Goal: Information Seeking & Learning: Learn about a topic

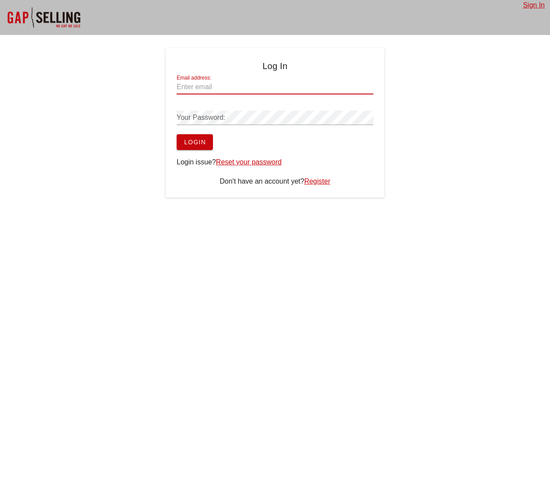
click at [202, 87] on input "Email address:" at bounding box center [275, 87] width 197 height 14
paste input "[PERSON_NAME][EMAIL_ADDRESS][DOMAIN_NAME]"
type input "[PERSON_NAME][EMAIL_ADDRESS][DOMAIN_NAME]"
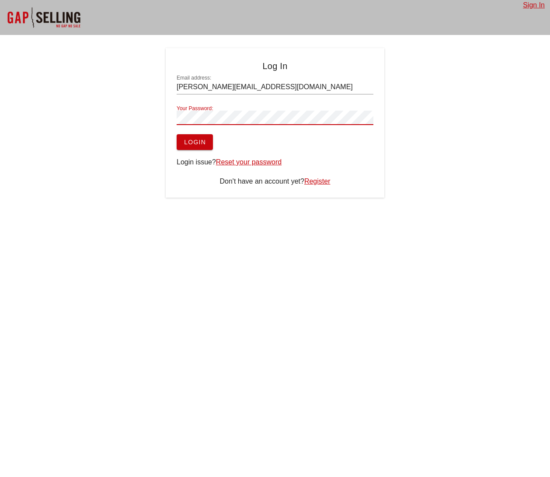
click at [190, 144] on span "Login" at bounding box center [195, 142] width 22 height 7
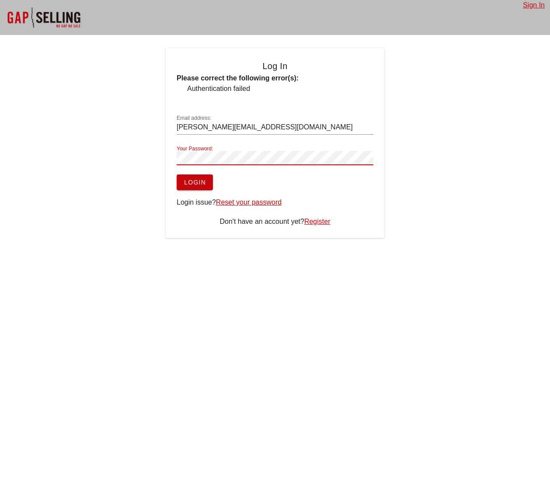
click at [177, 174] on button "Login" at bounding box center [195, 182] width 36 height 16
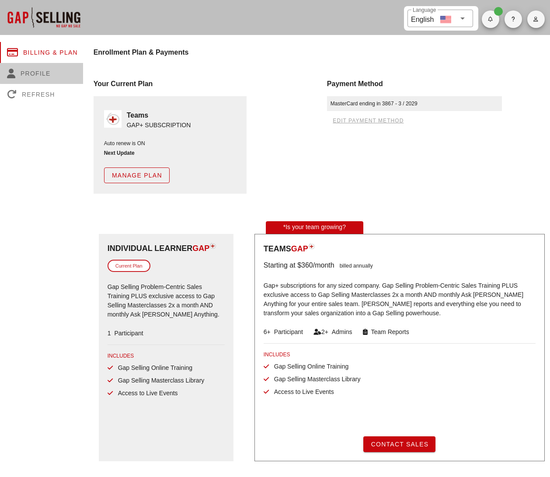
click at [32, 71] on div "Profile" at bounding box center [42, 73] width 85 height 21
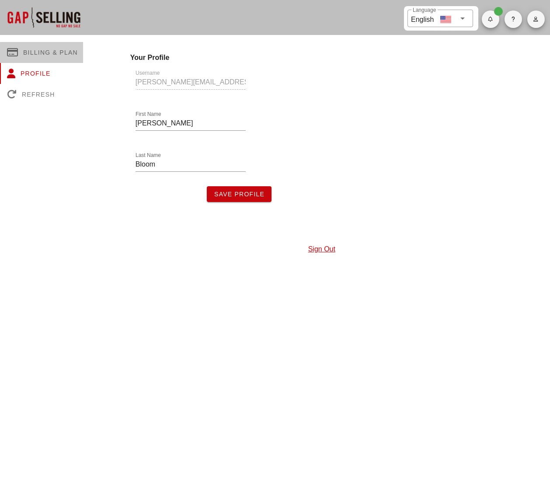
click at [45, 51] on div "Billing & Plan" at bounding box center [42, 52] width 85 height 21
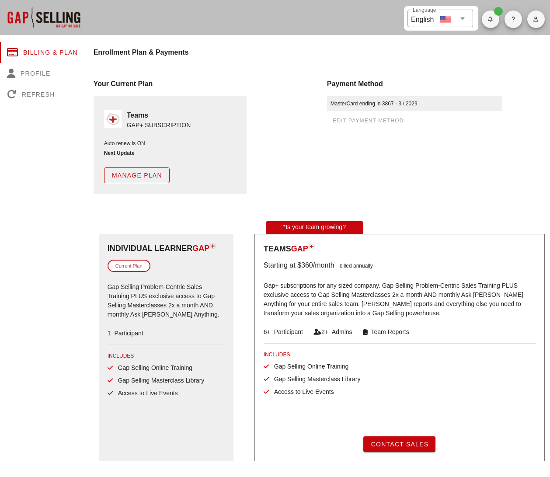
click at [52, 10] on div at bounding box center [43, 17] width 87 height 35
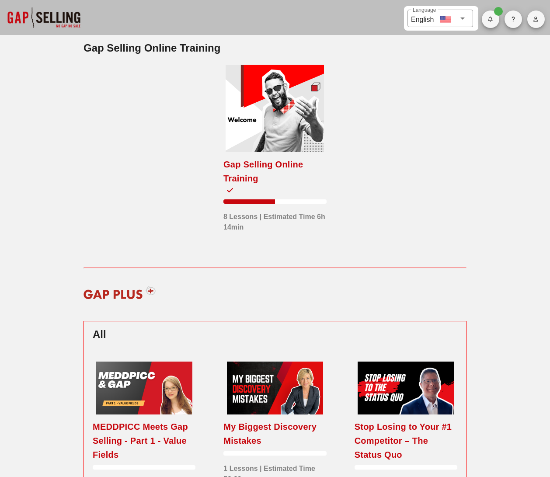
click at [263, 218] on div "8 Lessons | Estimated Time 6h 14min" at bounding box center [274, 219] width 103 height 25
